Goal: Task Accomplishment & Management: Manage account settings

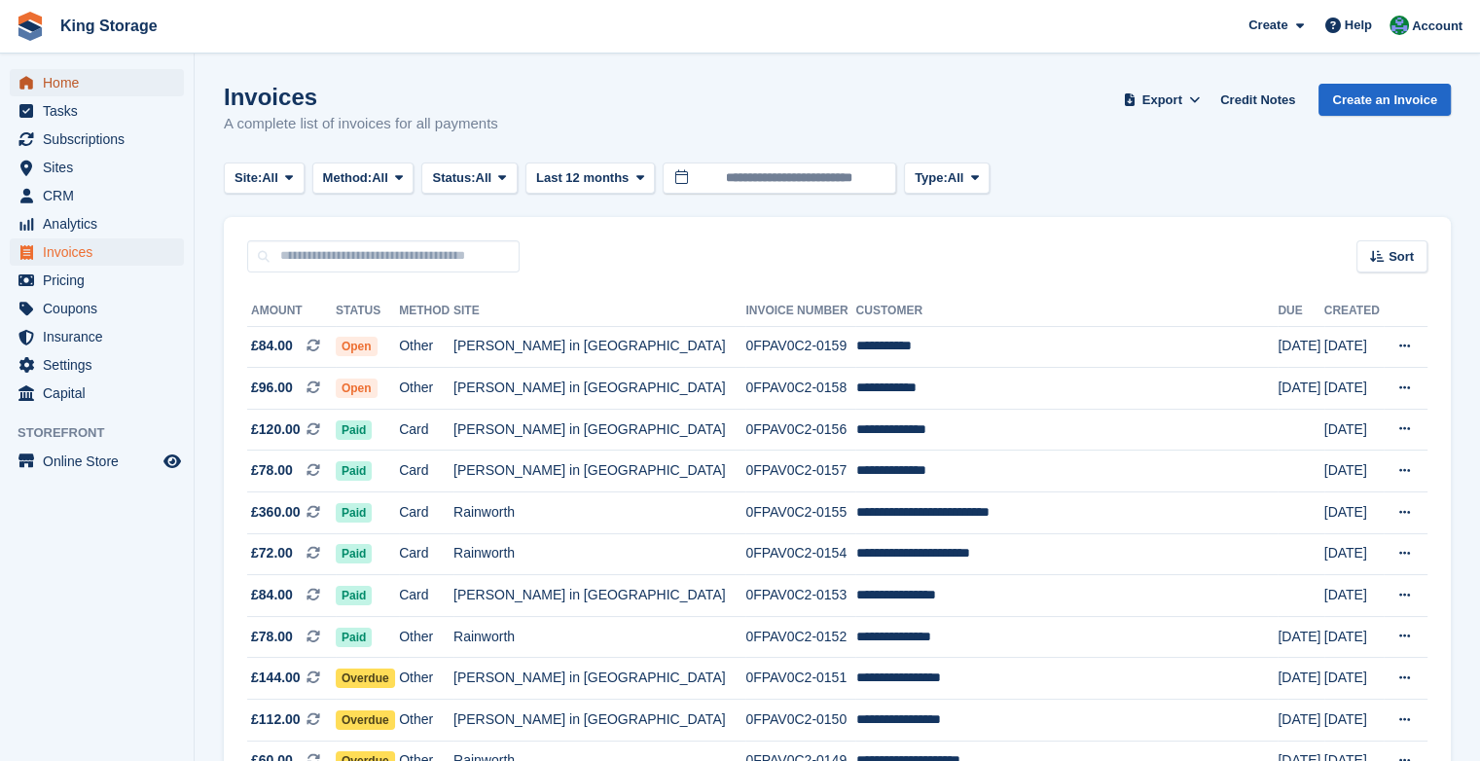
click at [50, 82] on span "Home" at bounding box center [101, 82] width 117 height 27
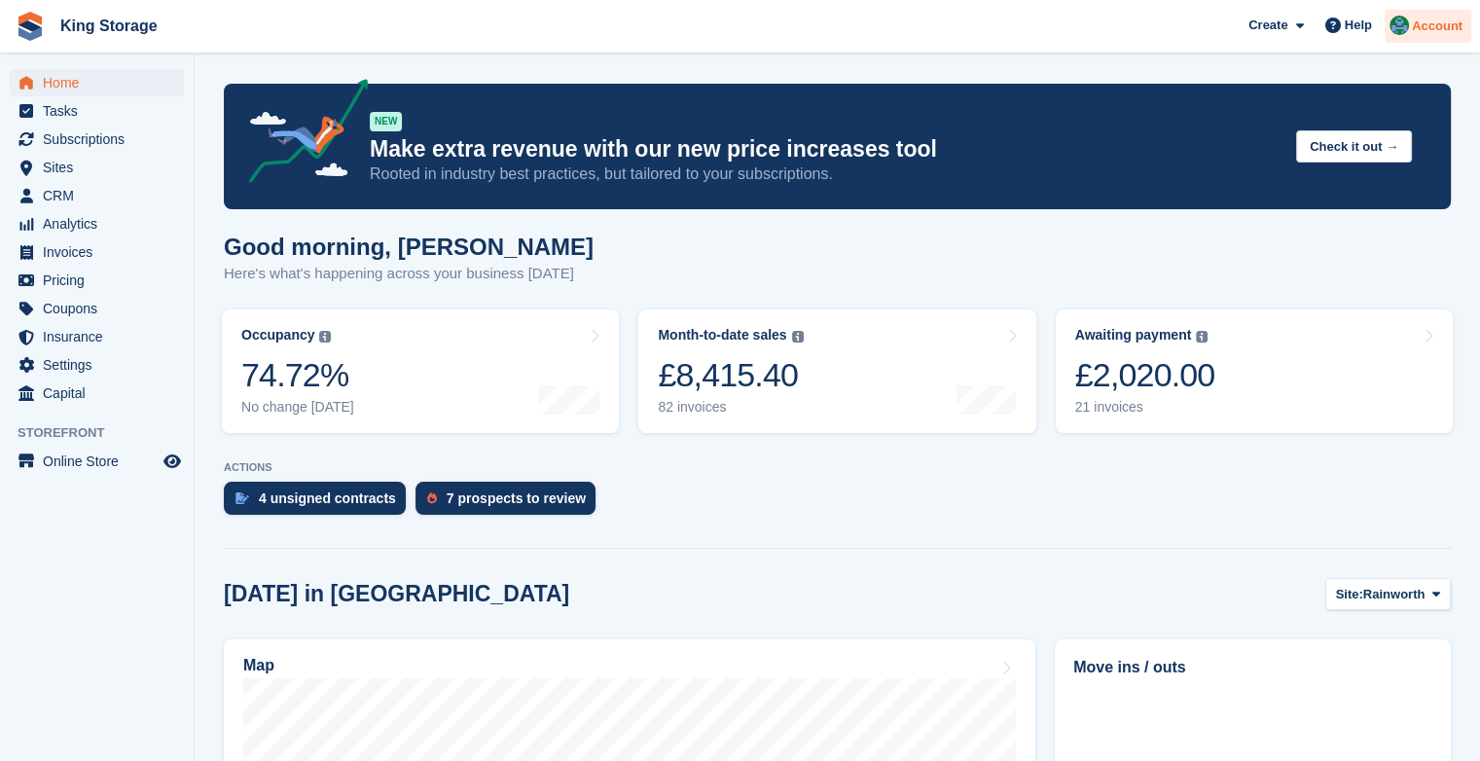
click at [1439, 31] on span "Account" at bounding box center [1437, 26] width 51 height 19
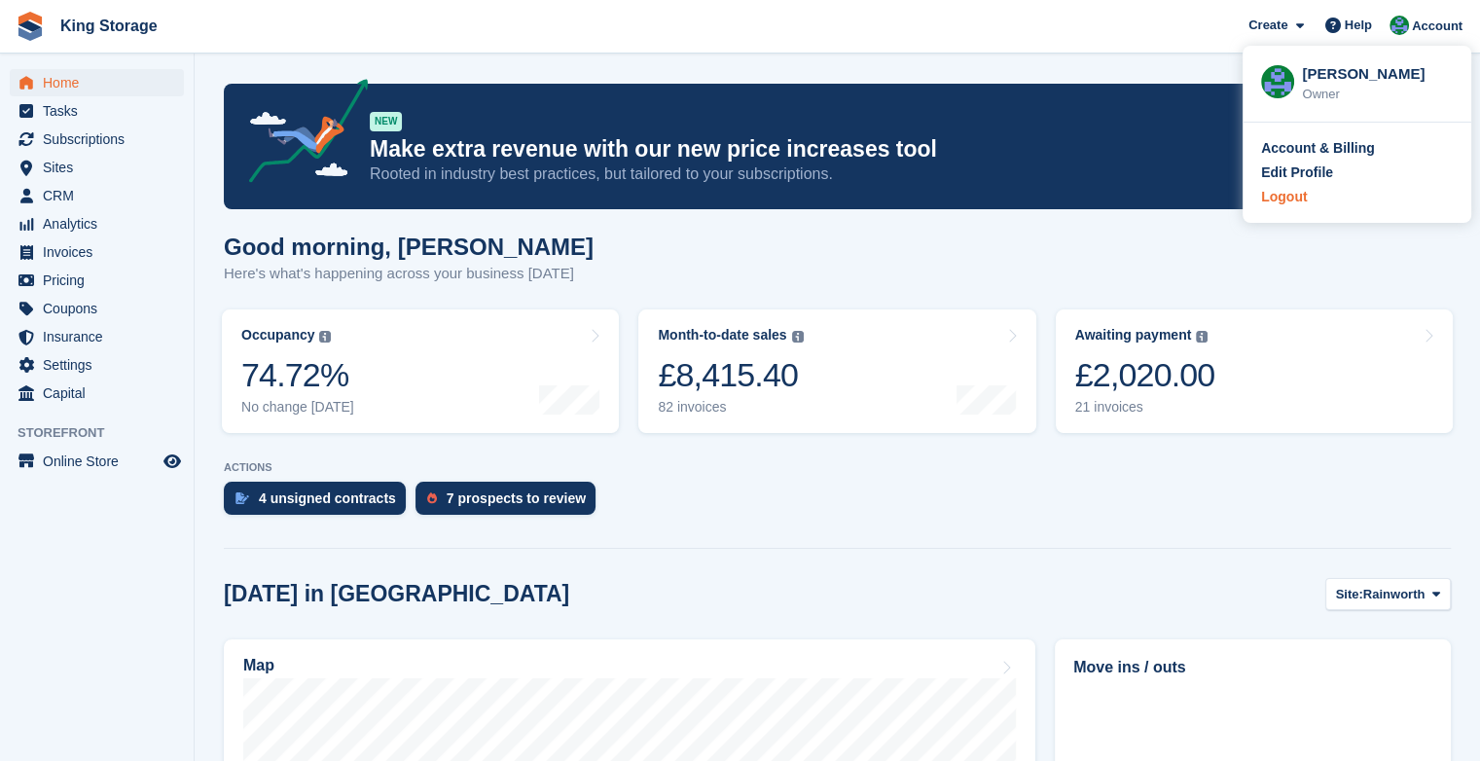
click at [1294, 194] on div "Logout" at bounding box center [1284, 197] width 46 height 20
